Goal: Navigation & Orientation: Find specific page/section

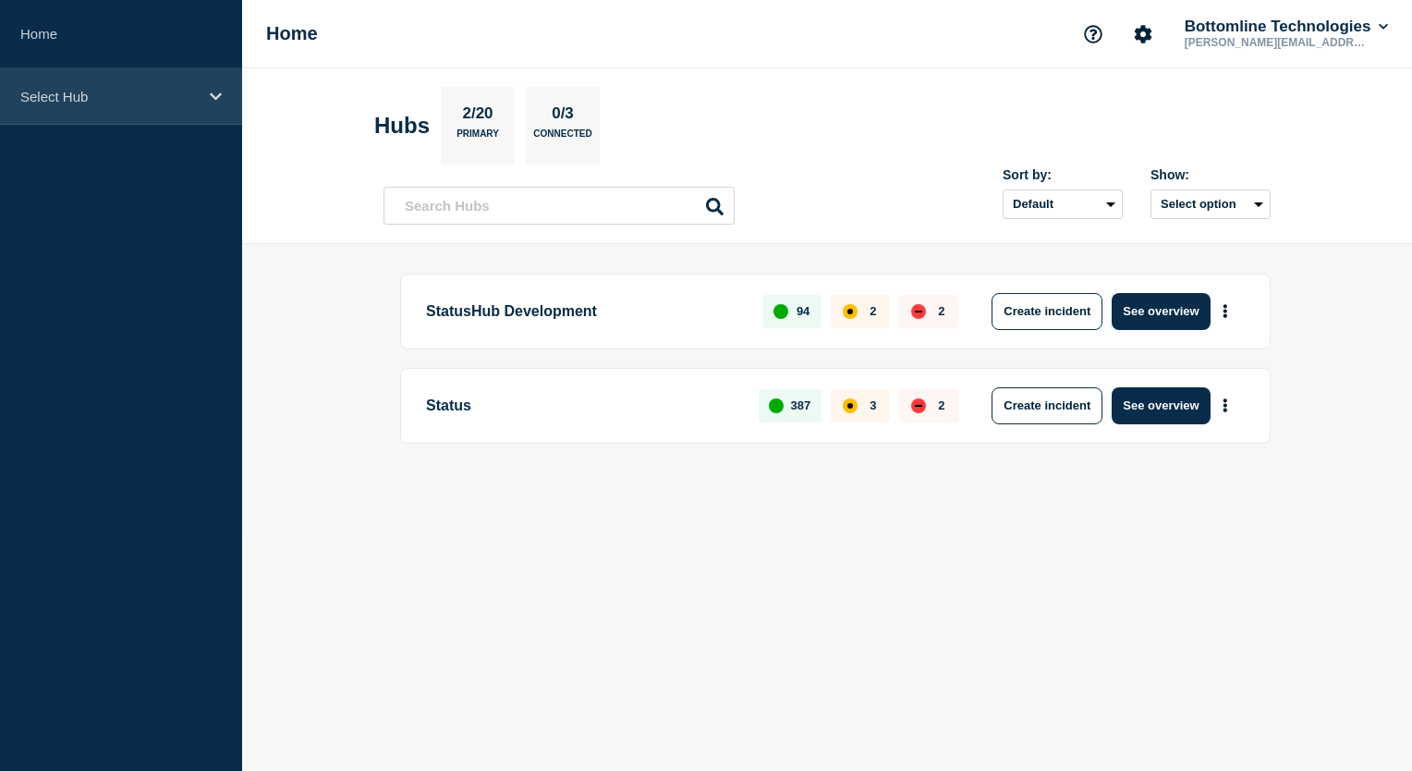
click at [218, 98] on icon at bounding box center [216, 97] width 12 height 14
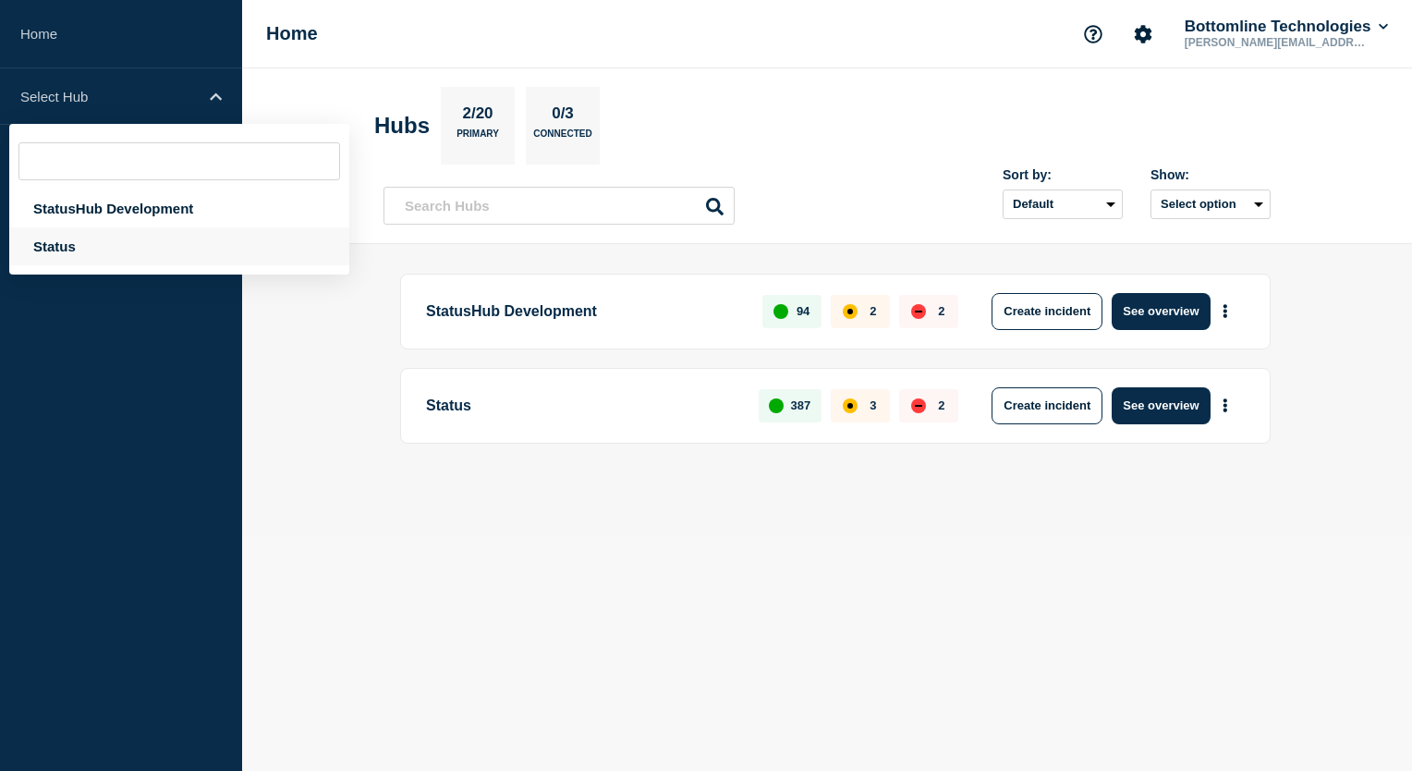
click at [67, 247] on div "Status" at bounding box center [179, 246] width 340 height 38
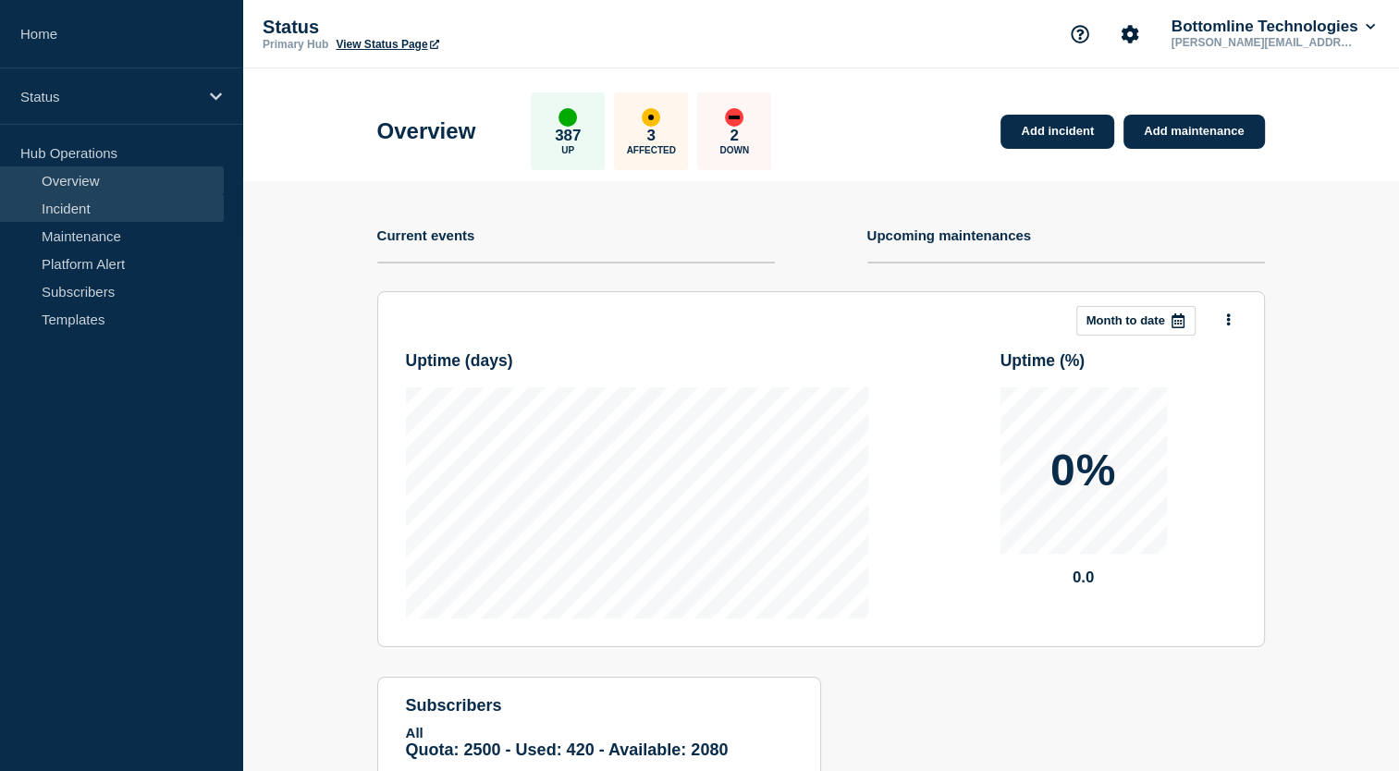
click at [92, 213] on link "Incident" at bounding box center [112, 208] width 224 height 28
